Goal: Navigation & Orientation: Go to known website

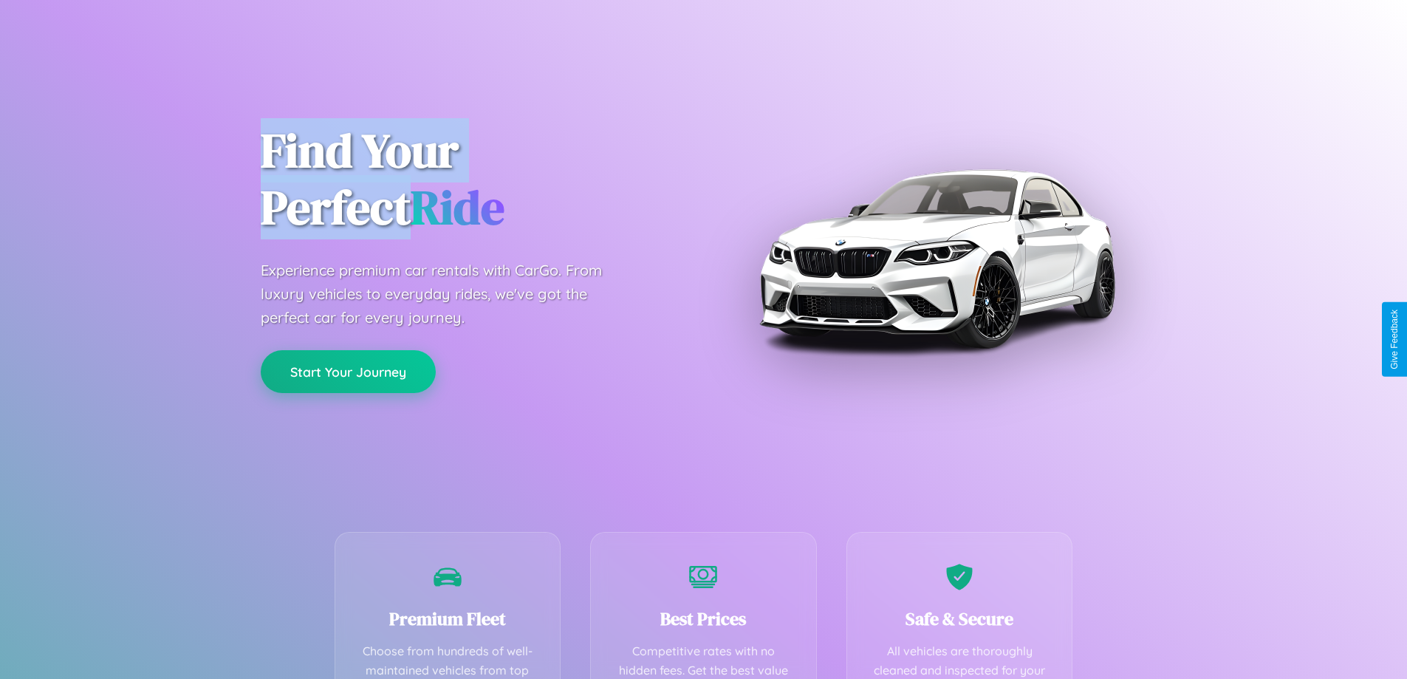
click at [348, 371] on button "Start Your Journey" at bounding box center [348, 371] width 175 height 43
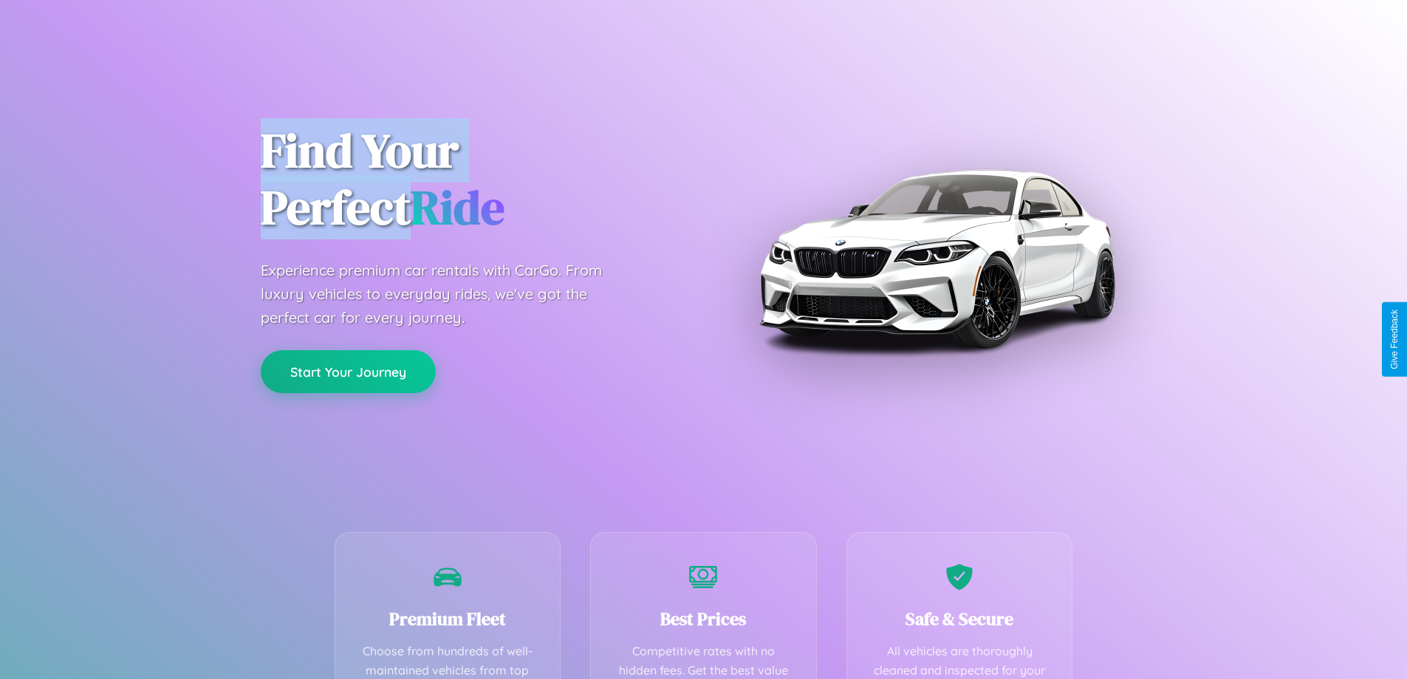
click at [348, 371] on button "Start Your Journey" at bounding box center [348, 371] width 175 height 43
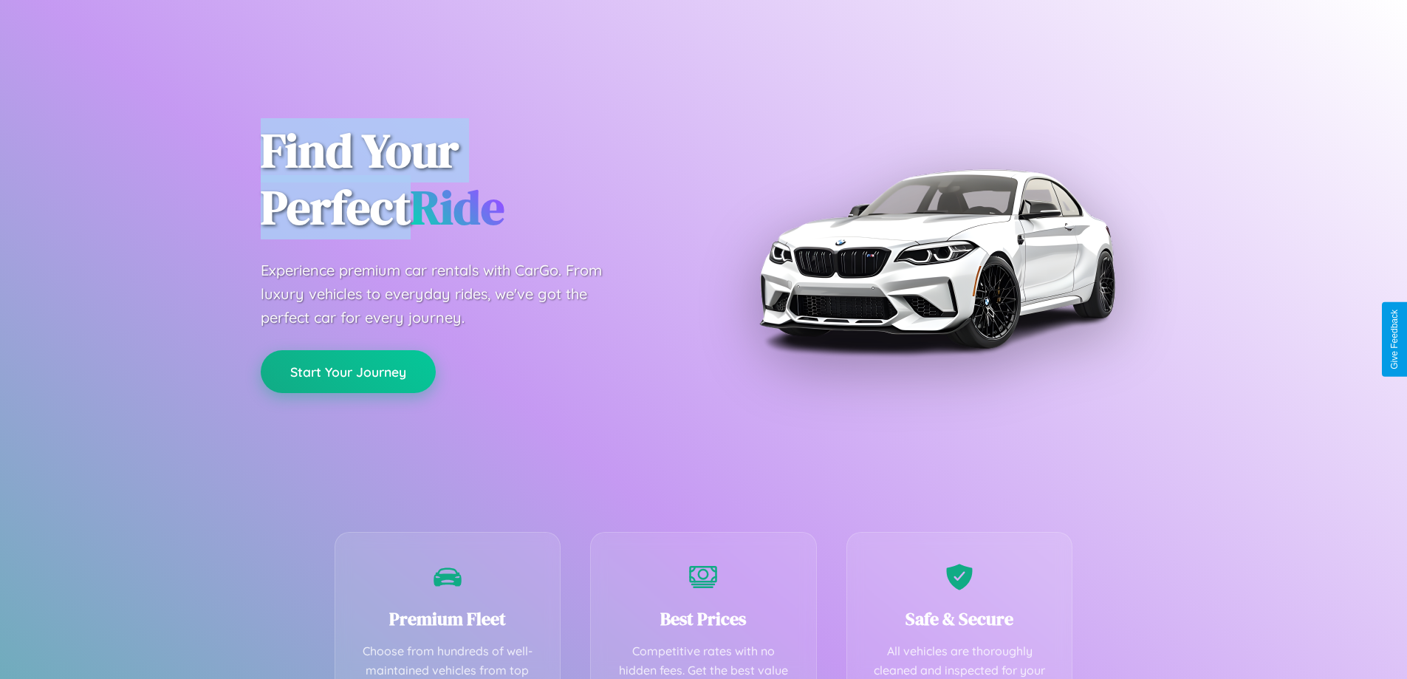
click at [348, 371] on button "Start Your Journey" at bounding box center [348, 371] width 175 height 43
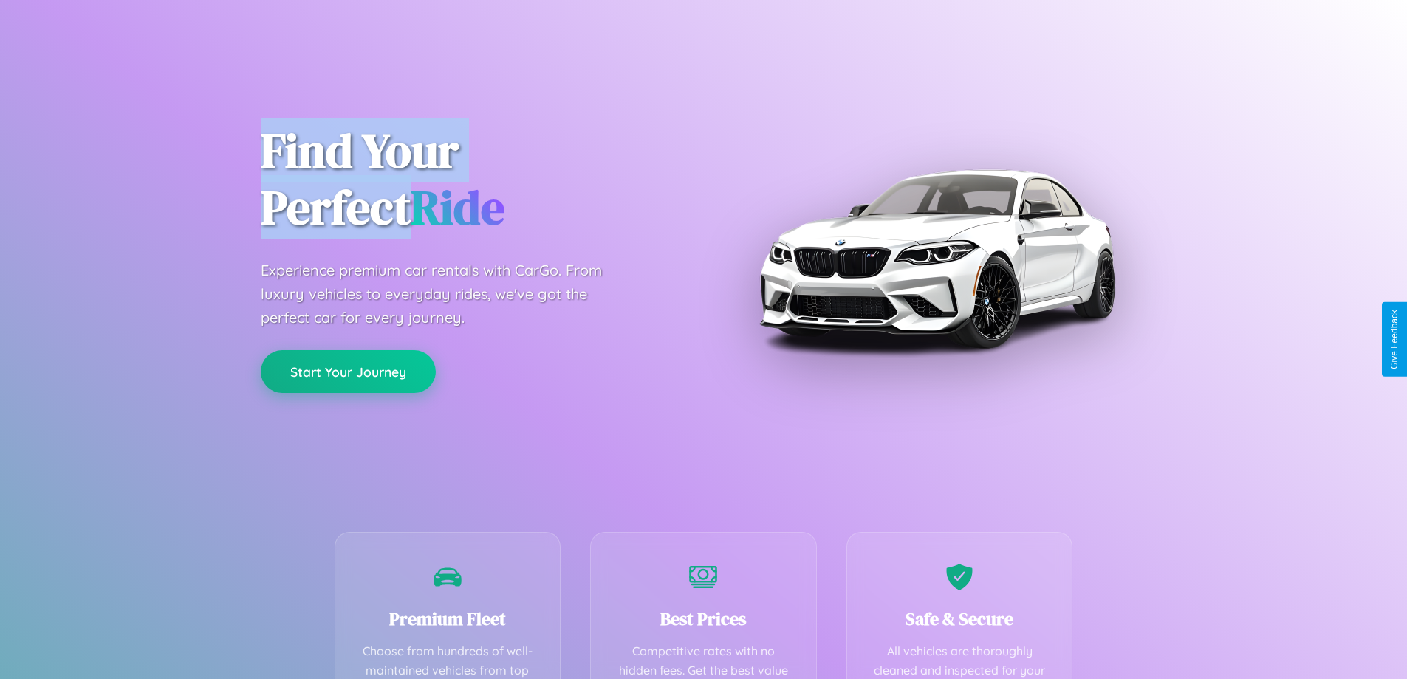
click at [348, 371] on button "Start Your Journey" at bounding box center [348, 371] width 175 height 43
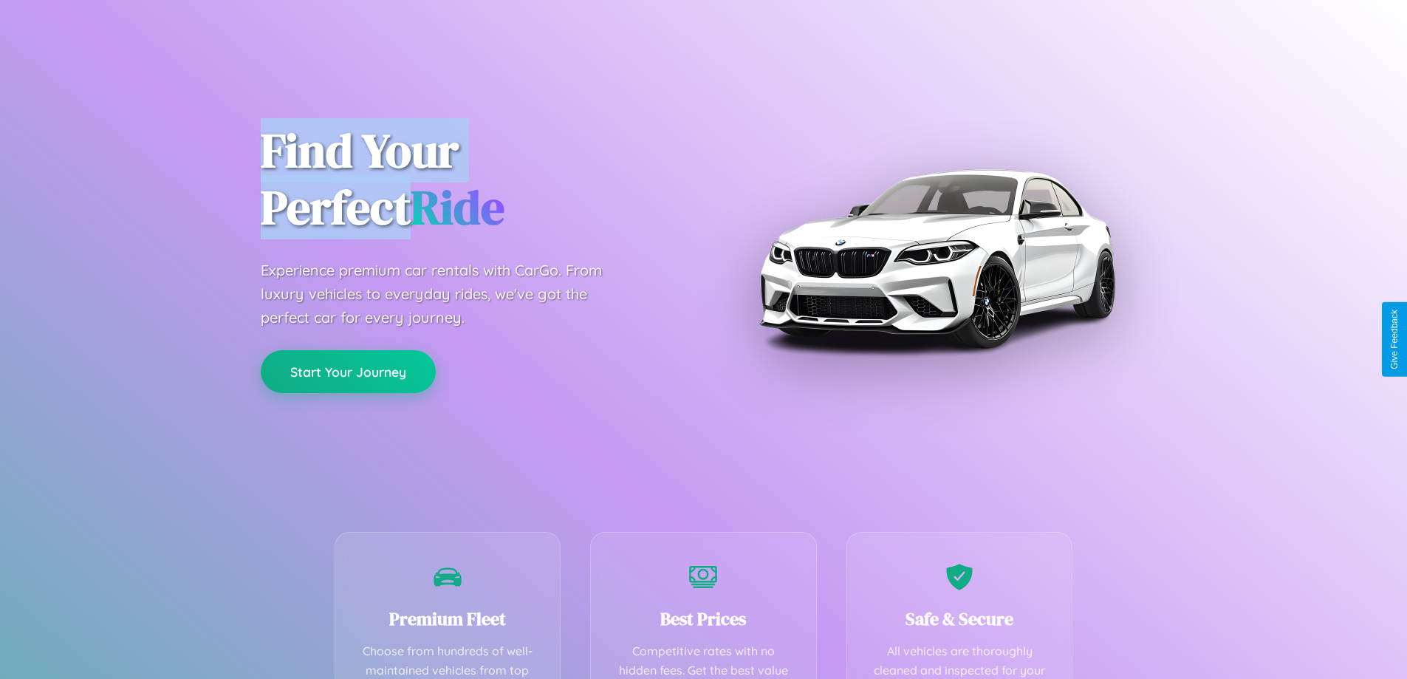
click at [348, 371] on button "Start Your Journey" at bounding box center [348, 371] width 175 height 43
